Goal: Use online tool/utility: Utilize a website feature to perform a specific function

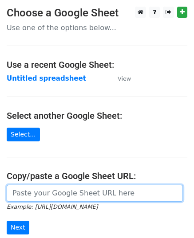
click at [40, 195] on input "url" at bounding box center [95, 193] width 176 height 17
paste input "[URL][DOMAIN_NAME]"
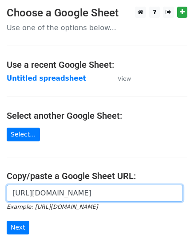
scroll to position [0, 199]
type input "[URL][DOMAIN_NAME]"
click at [7, 221] on input "Next" at bounding box center [18, 228] width 23 height 14
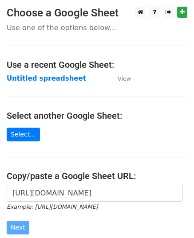
scroll to position [0, 0]
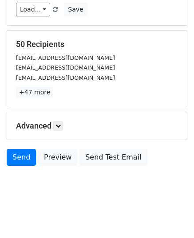
scroll to position [105, 0]
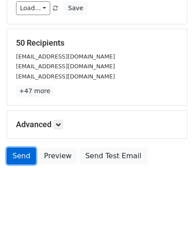
click at [8, 153] on link "Send" at bounding box center [21, 156] width 29 height 17
click at [20, 160] on link "Send" at bounding box center [21, 156] width 29 height 17
